Goal: Transaction & Acquisition: Purchase product/service

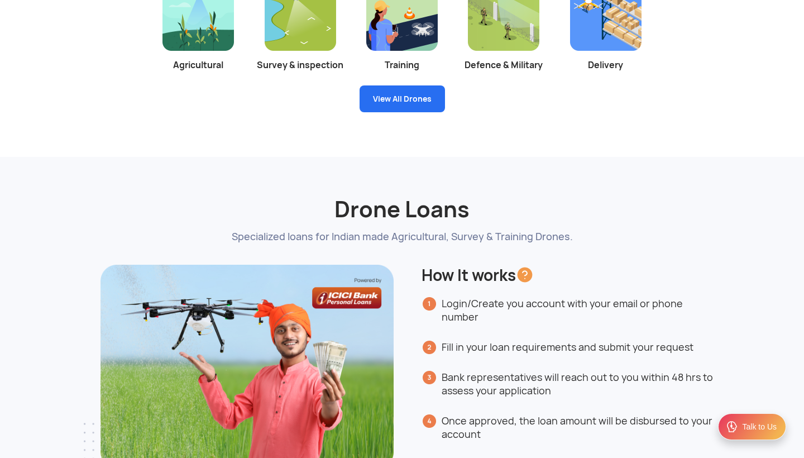
scroll to position [2158, 0]
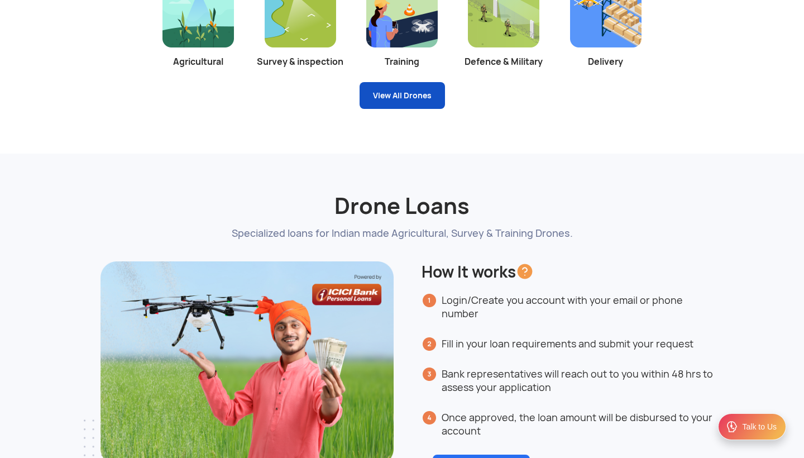
click at [393, 106] on link "View All Drones" at bounding box center [402, 95] width 85 height 27
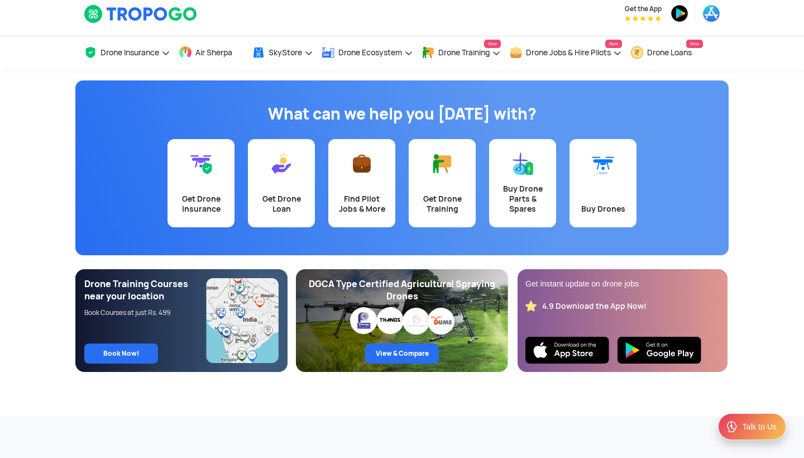
scroll to position [8, 0]
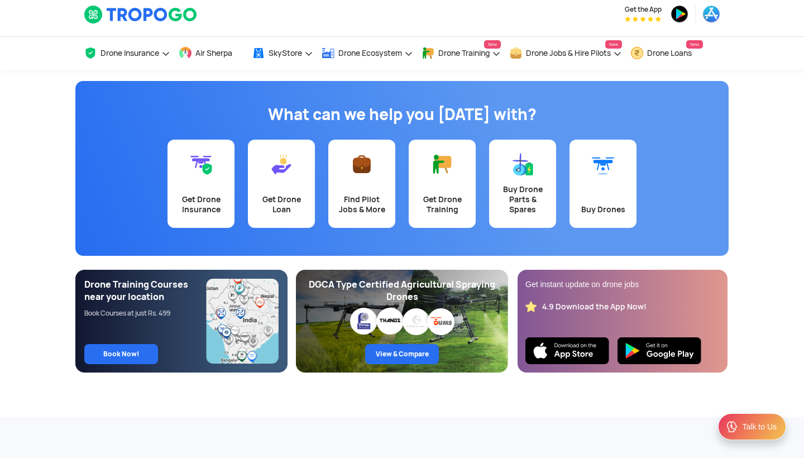
click at [602, 183] on link "Buy Drones" at bounding box center [603, 184] width 67 height 88
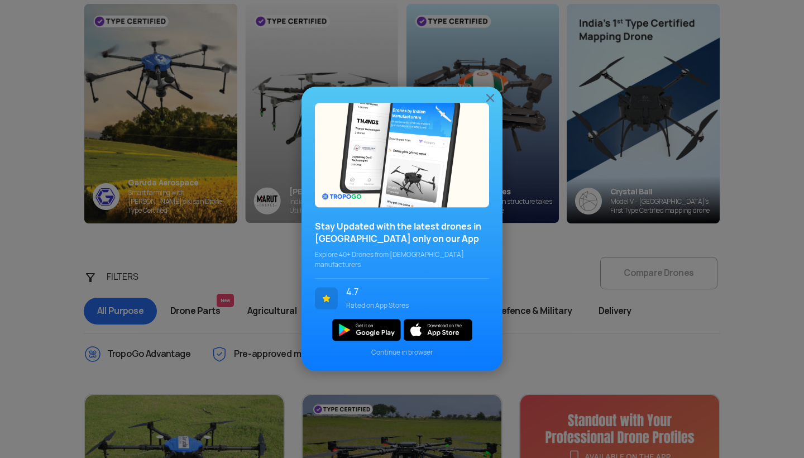
scroll to position [170, 0]
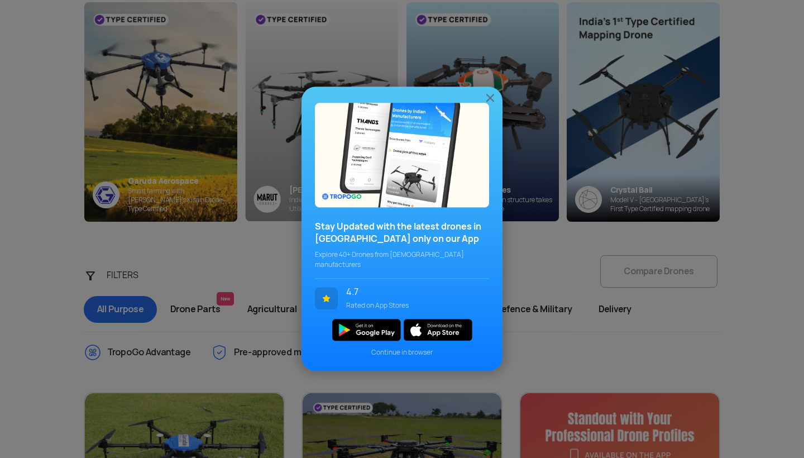
click at [489, 104] on img at bounding box center [490, 97] width 13 height 13
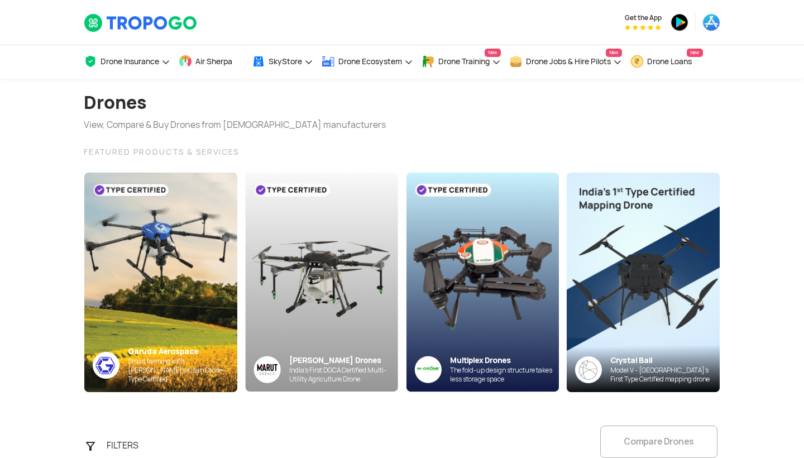
scroll to position [0, 0]
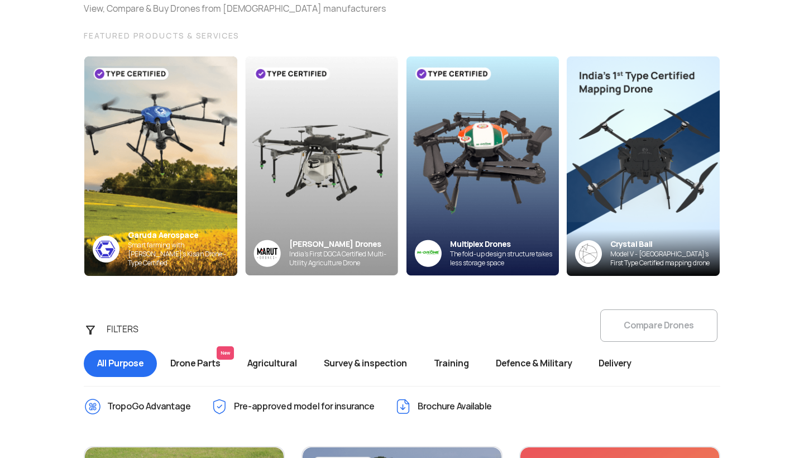
scroll to position [115, 0]
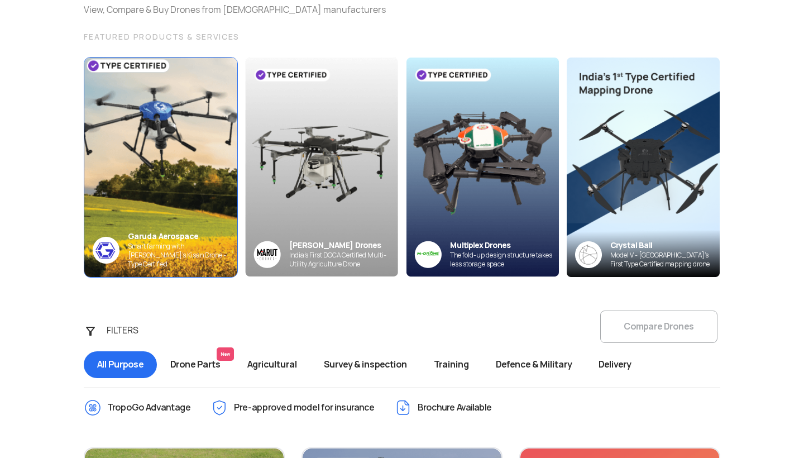
click at [128, 175] on img at bounding box center [161, 166] width 168 height 241
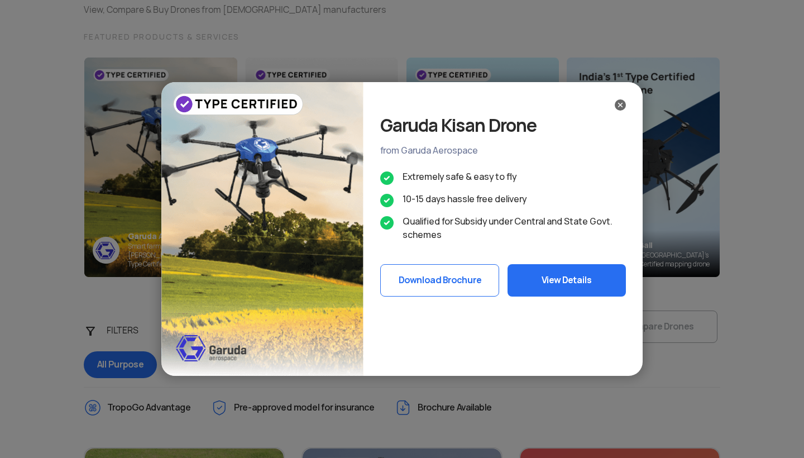
click at [578, 280] on button "View Details" at bounding box center [567, 280] width 118 height 32
click at [620, 107] on img at bounding box center [620, 104] width 11 height 11
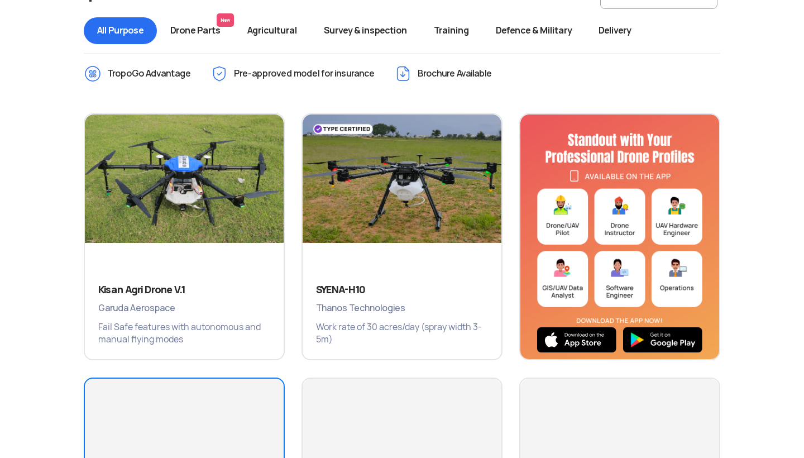
scroll to position [437, 0]
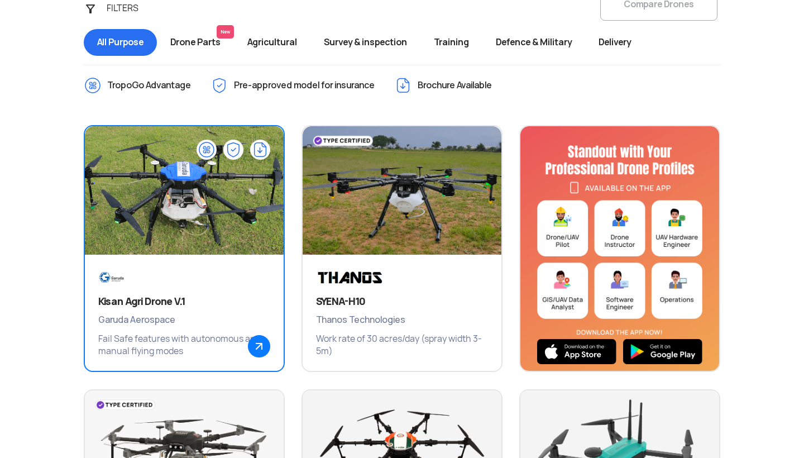
click at [213, 192] on img at bounding box center [184, 196] width 239 height 168
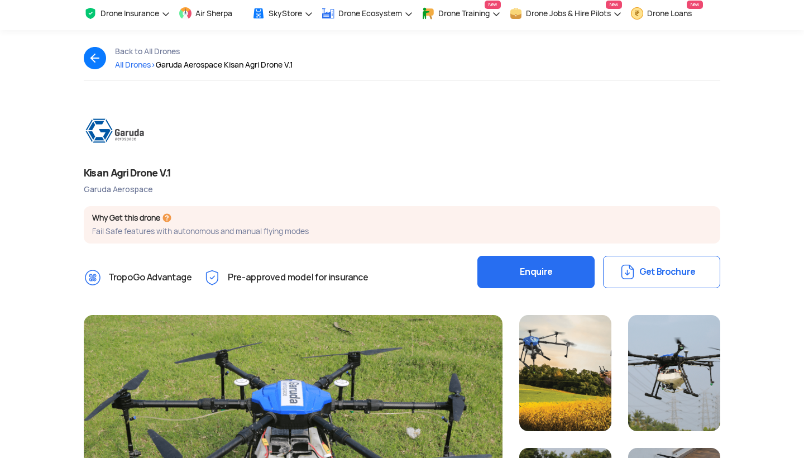
scroll to position [45, 1]
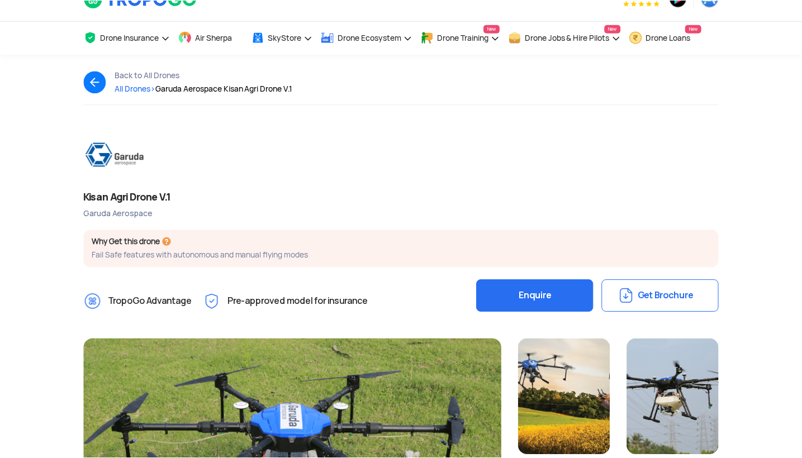
scroll to position [25, 0]
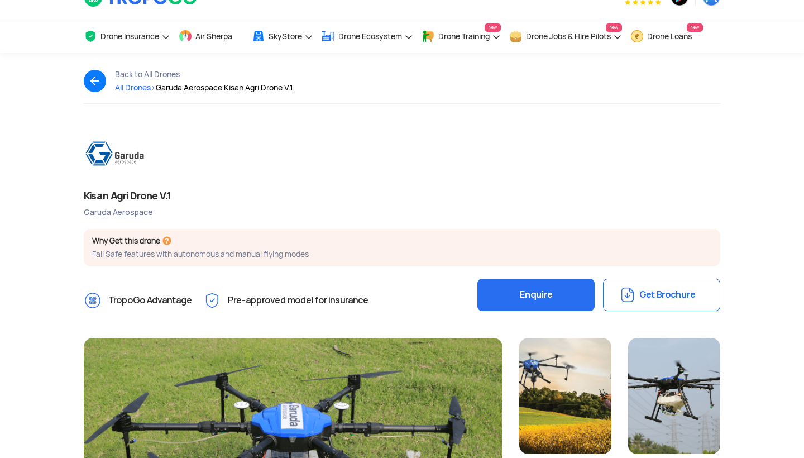
click at [570, 289] on button "Enquire" at bounding box center [536, 295] width 117 height 32
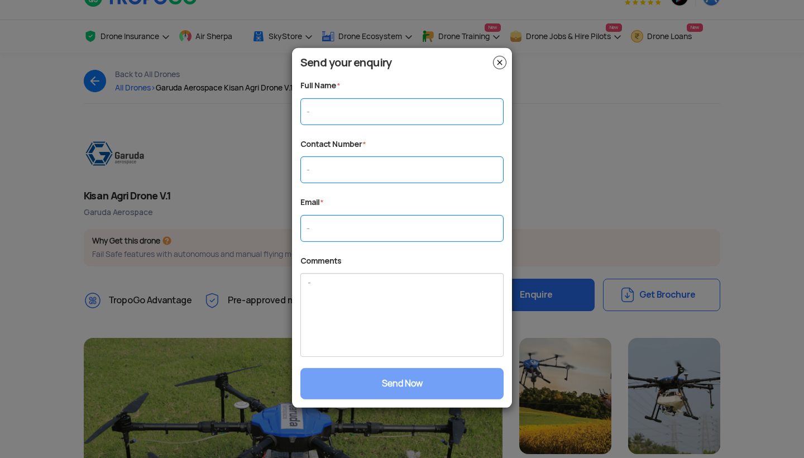
click at [503, 59] on img at bounding box center [499, 62] width 13 height 13
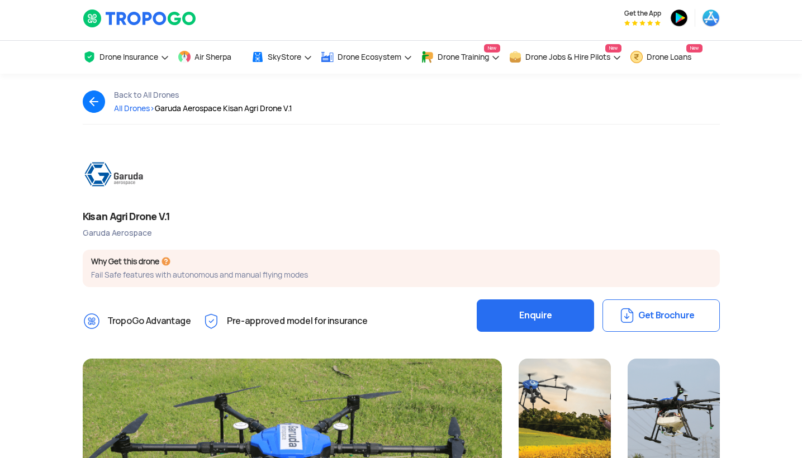
scroll to position [8, 1]
